Goal: Information Seeking & Learning: Find specific fact

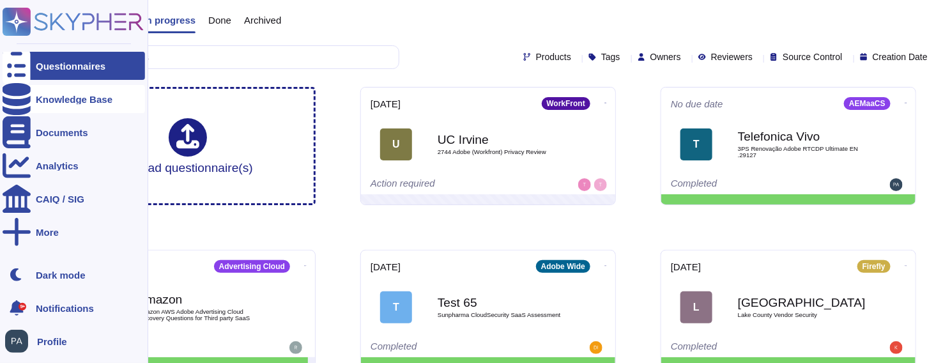
click at [26, 99] on div at bounding box center [17, 99] width 28 height 28
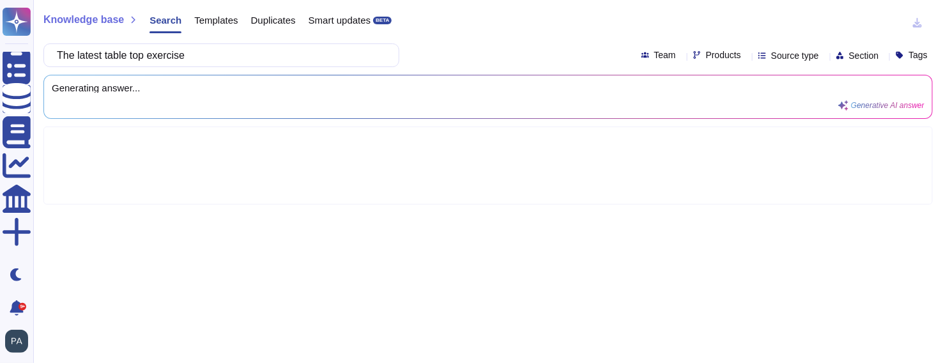
drag, startPoint x: 86, startPoint y: 58, endPoint x: 66, endPoint y: 58, distance: 20.4
click at [66, 58] on input "The latest table top exercise" at bounding box center [217, 55] width 335 height 22
click at [272, 57] on input "When was the latest table top exercise" at bounding box center [217, 55] width 335 height 22
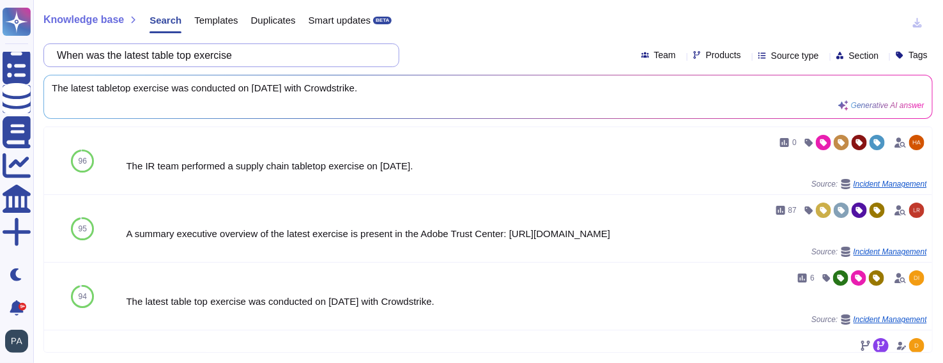
drag, startPoint x: 252, startPoint y: 54, endPoint x: 68, endPoint y: 58, distance: 184.7
click at [68, 58] on input "When was the latest table top exercise" at bounding box center [217, 55] width 335 height 22
click at [249, 56] on input "When was the latest table top exercise" at bounding box center [217, 55] width 335 height 22
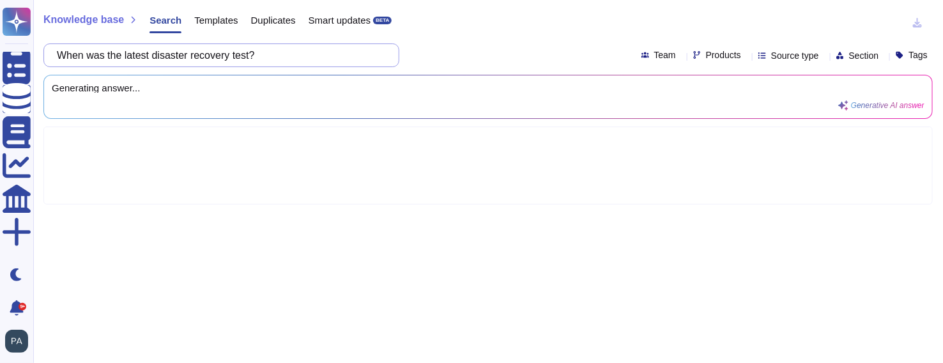
type input "When was the latest disaster recovery test?"
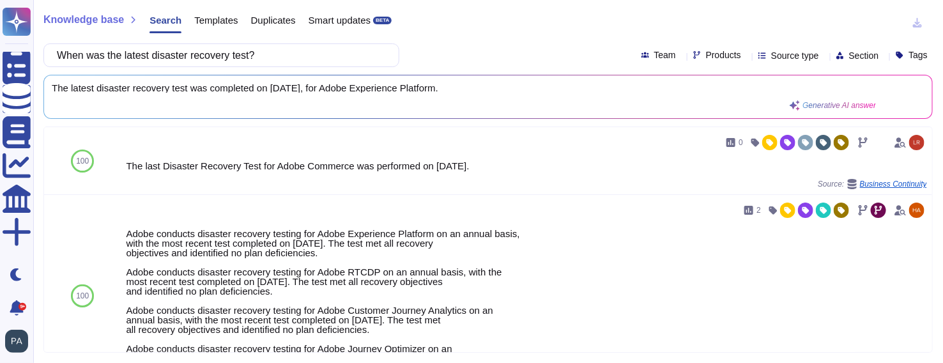
scroll to position [1, 0]
drag, startPoint x: 53, startPoint y: 85, endPoint x: 516, endPoint y: 96, distance: 462.7
click at [515, 96] on div "The latest disaster recovery test was completed on [DATE], for Adobe Experience…" at bounding box center [464, 96] width 824 height 27
copy span "The latest disaster recovery test was completed on [DATE], for Adobe Experience…"
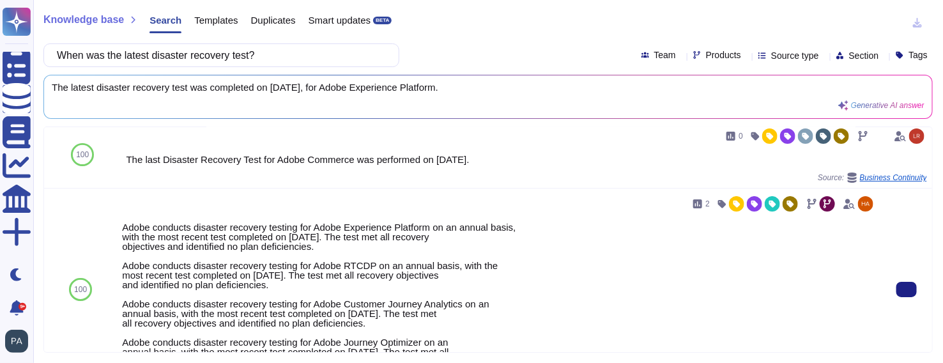
scroll to position [0, 0]
